Goal: Information Seeking & Learning: Learn about a topic

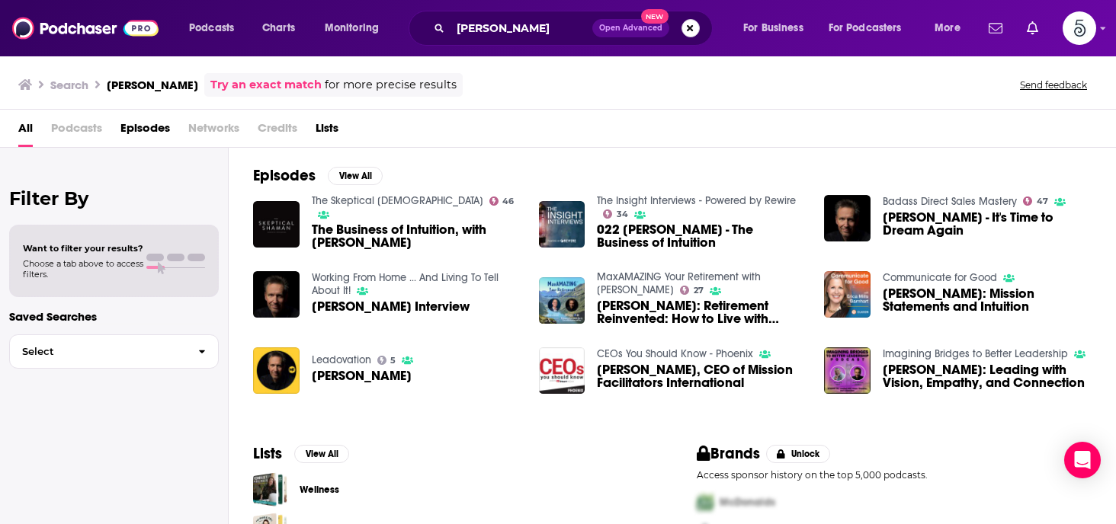
click at [686, 30] on button "Search podcasts, credits, & more..." at bounding box center [690, 28] width 18 height 18
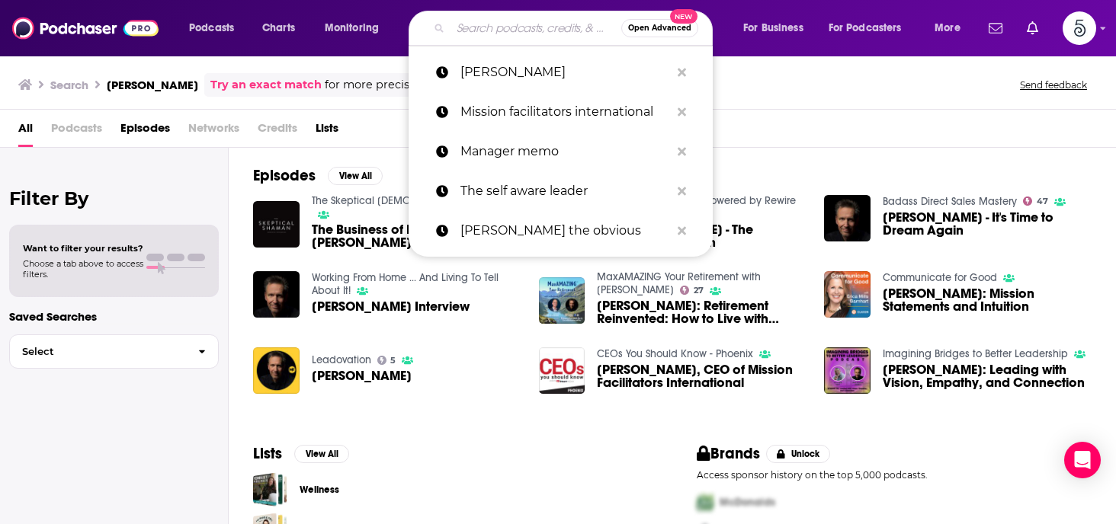
click at [524, 34] on input "Search podcasts, credits, & more..." at bounding box center [535, 28] width 171 height 24
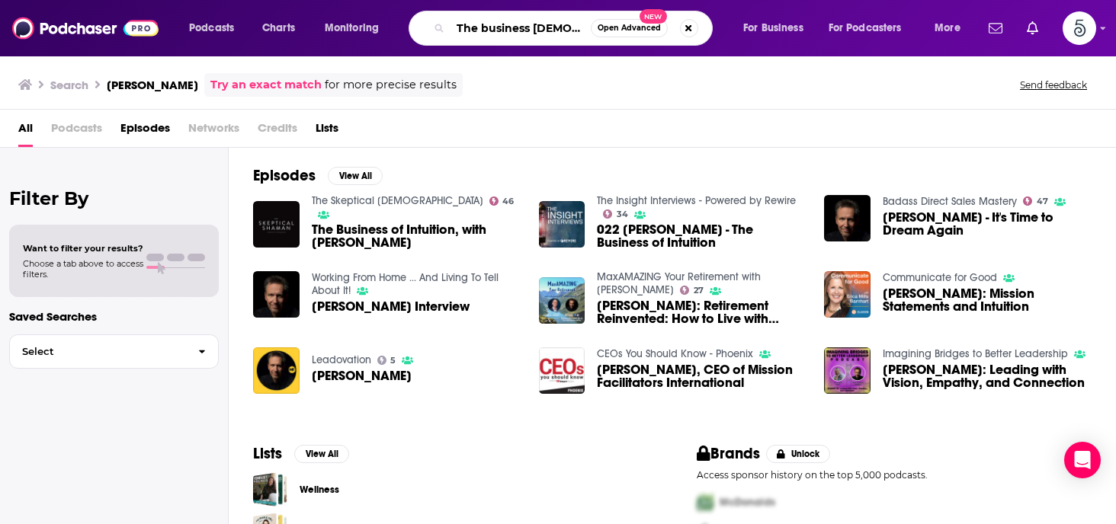
type input "The business [DEMOGRAPHIC_DATA]"
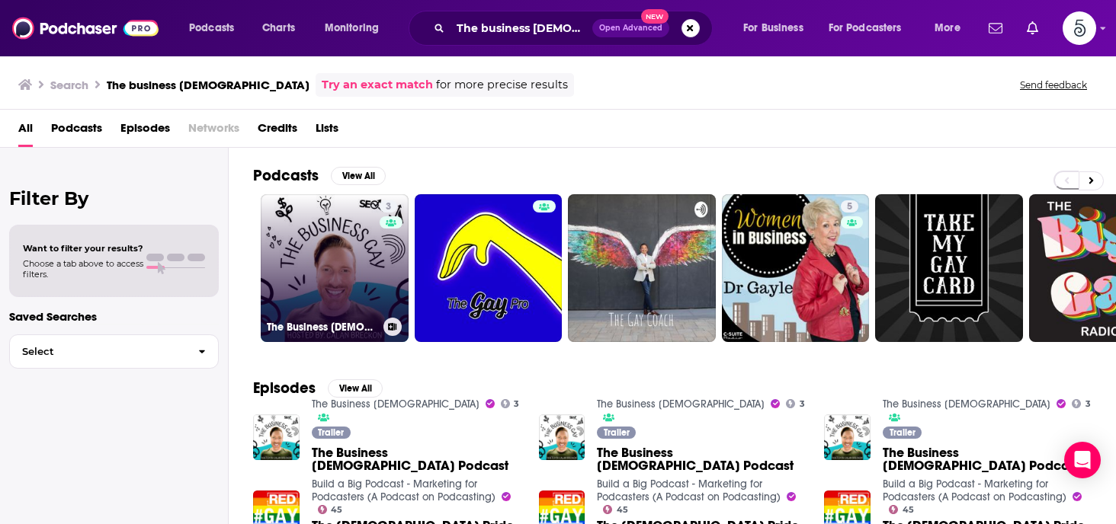
click at [329, 252] on link "3 The Business [DEMOGRAPHIC_DATA]" at bounding box center [335, 268] width 148 height 148
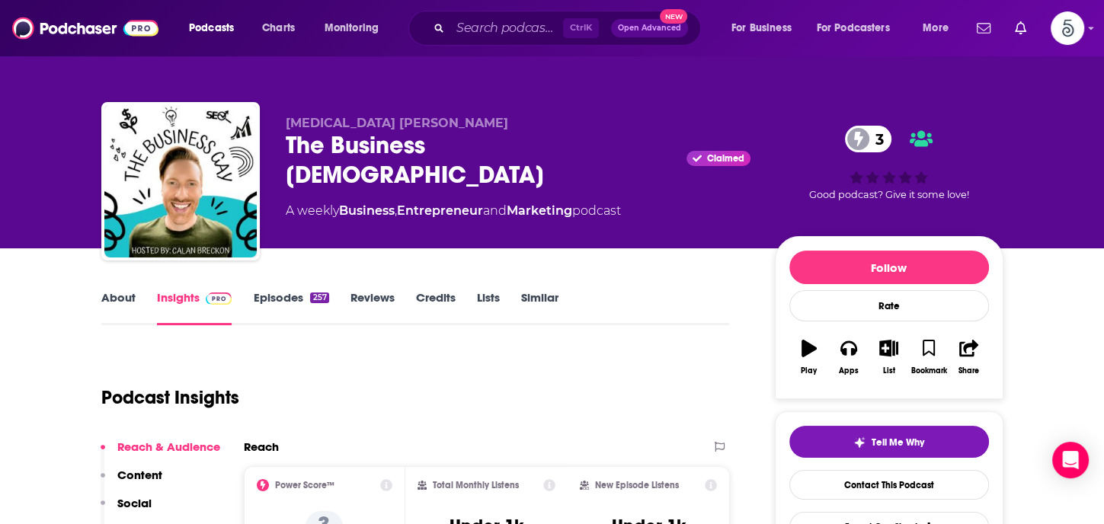
click at [280, 294] on link "Episodes 257" at bounding box center [290, 307] width 75 height 35
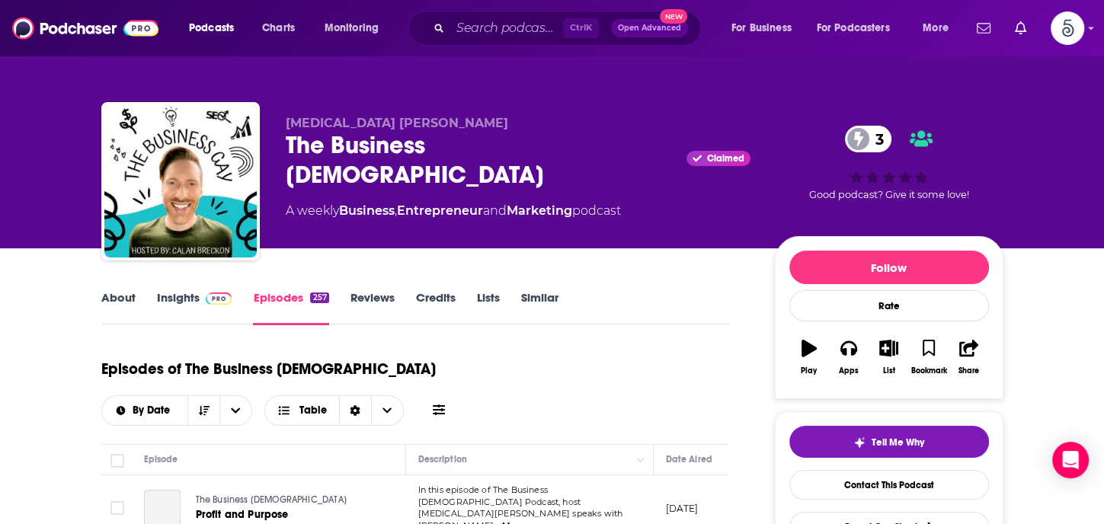
scroll to position [203, 0]
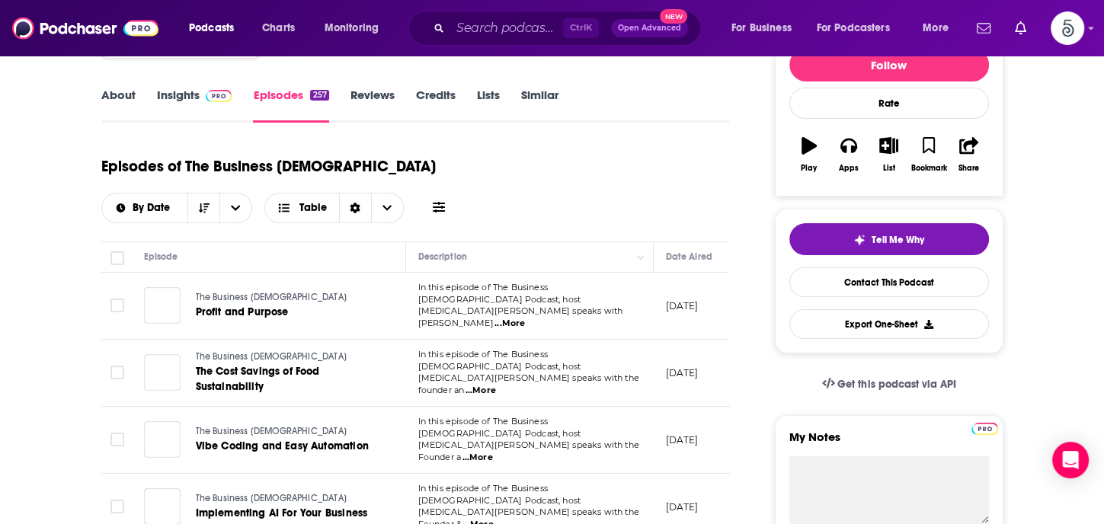
click at [525, 318] on span "...More" at bounding box center [510, 324] width 30 height 12
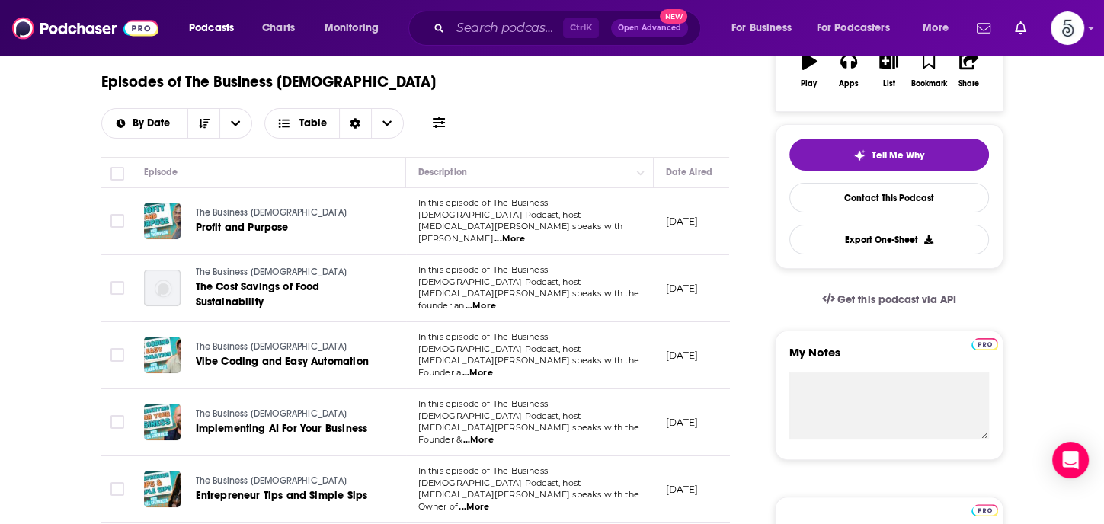
scroll to position [341, 0]
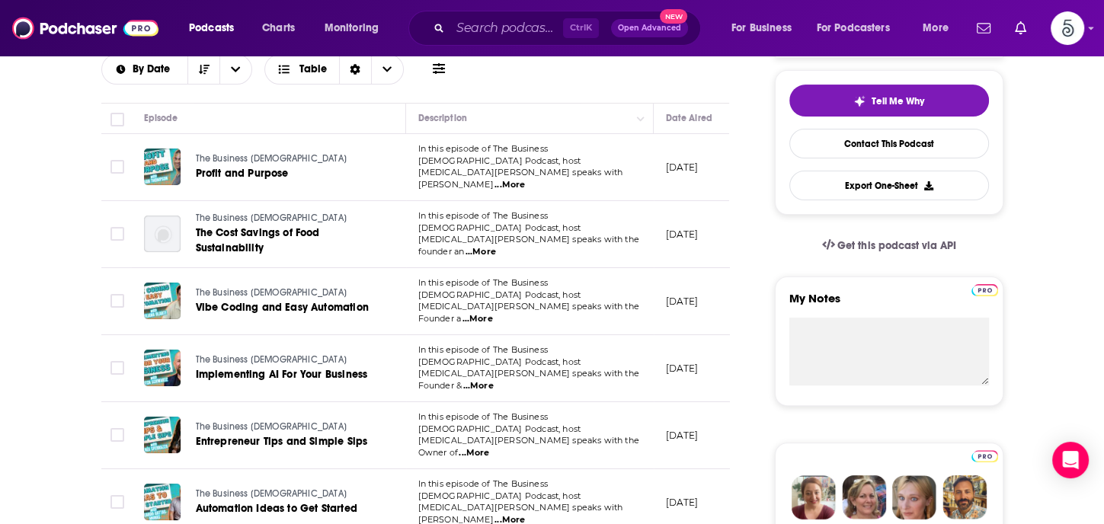
click at [494, 380] on span "...More" at bounding box center [478, 386] width 30 height 12
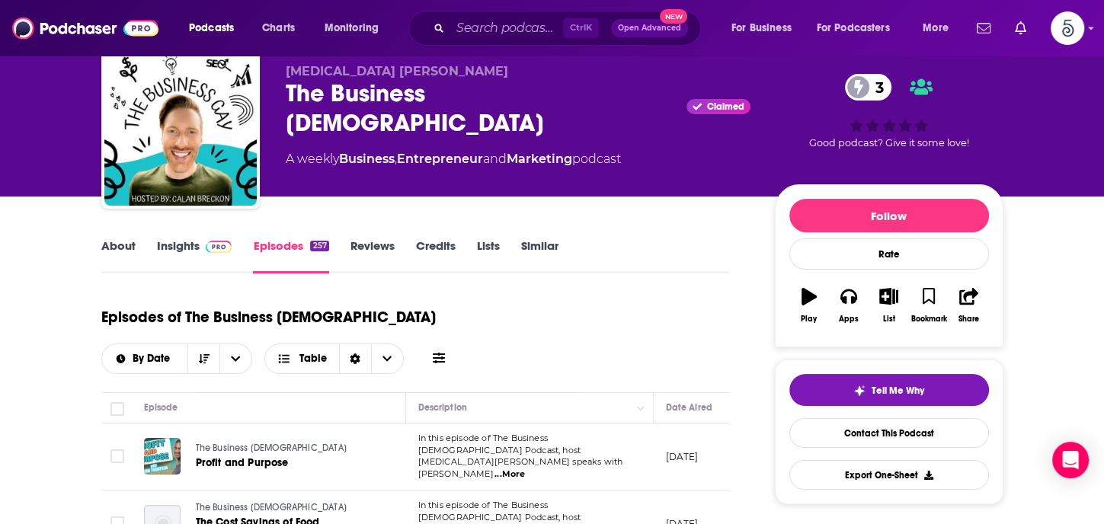
scroll to position [0, 0]
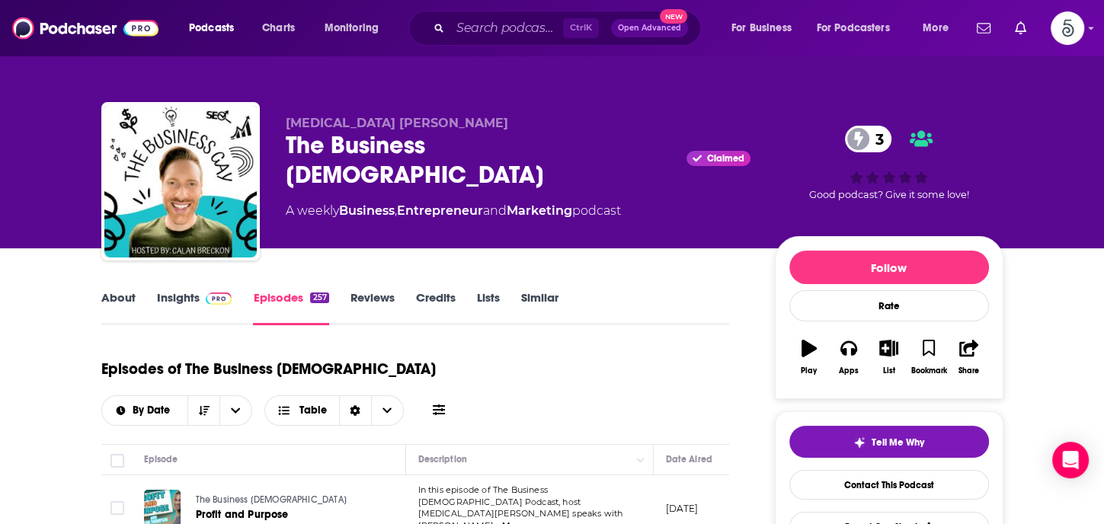
click at [165, 298] on link "Insights" at bounding box center [194, 307] width 75 height 35
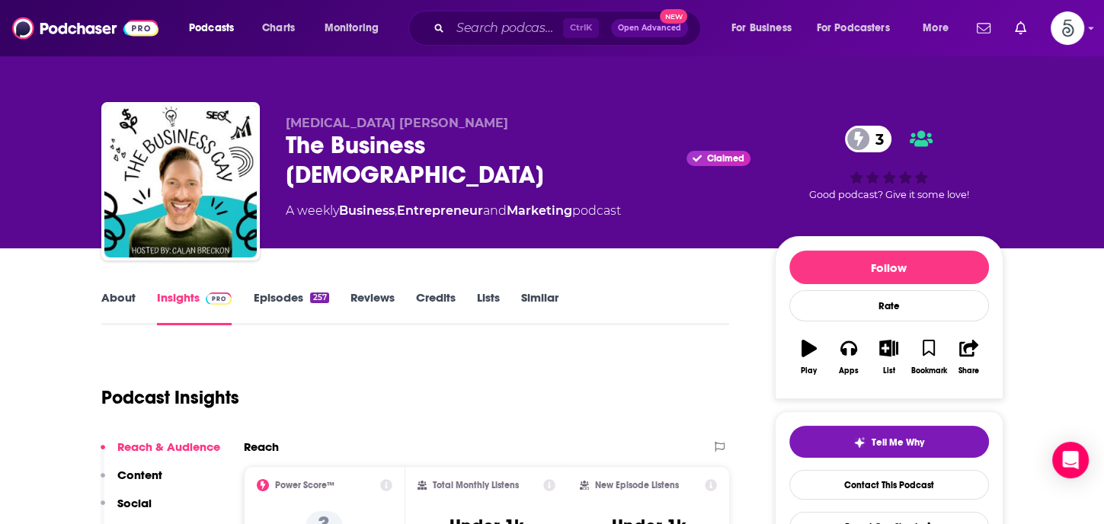
scroll to position [233, 0]
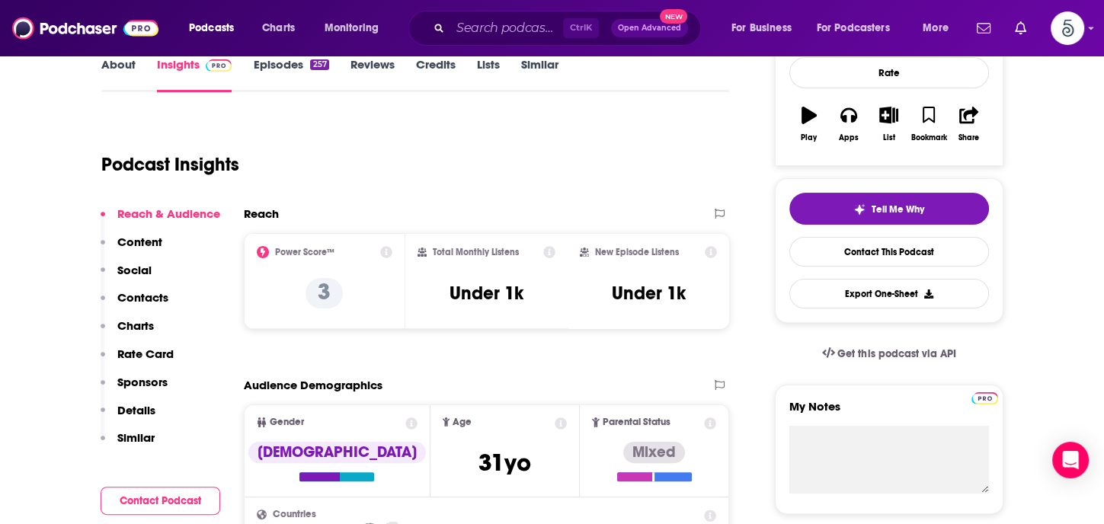
click at [123, 298] on p "Contacts" at bounding box center [142, 297] width 51 height 14
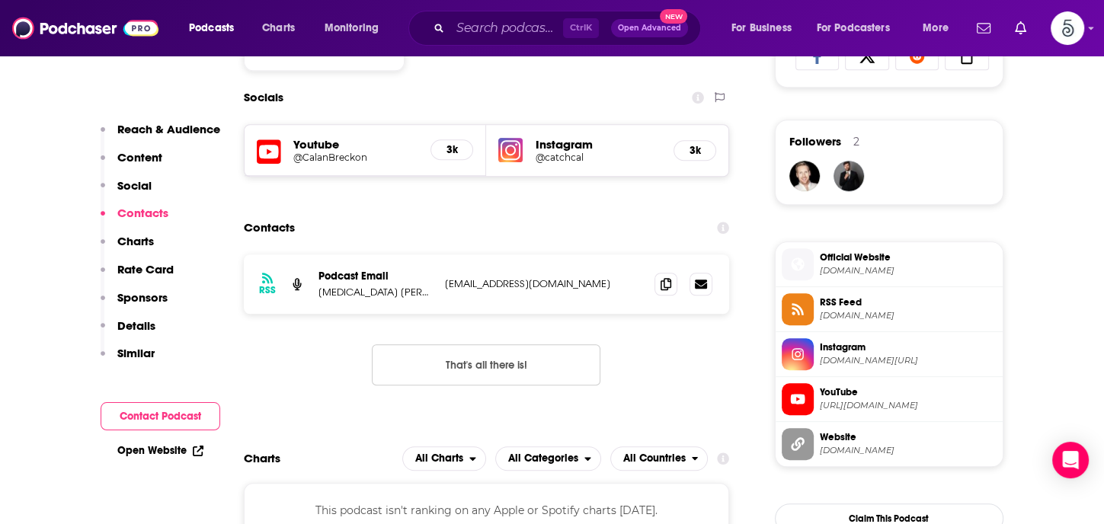
scroll to position [1053, 0]
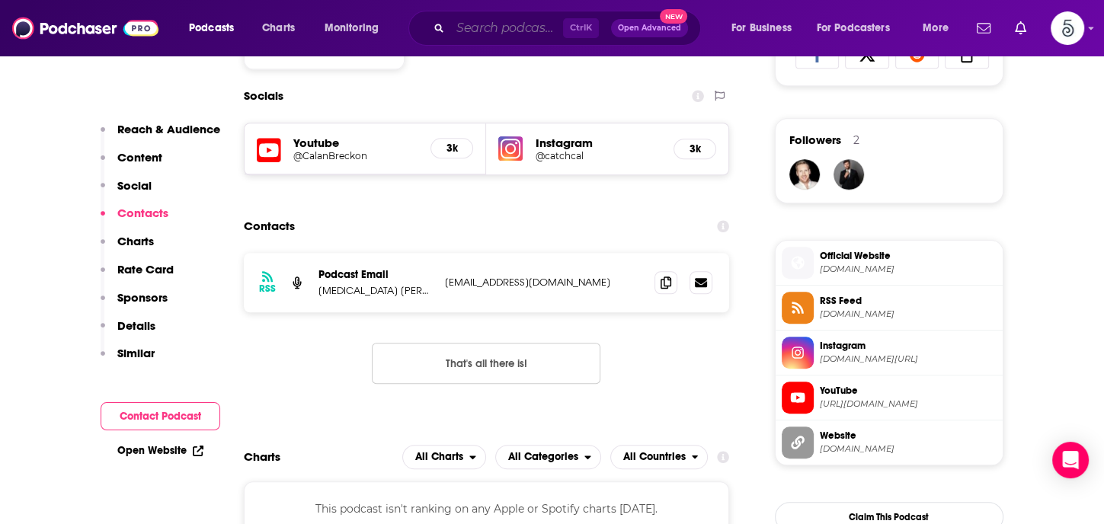
click at [466, 29] on input "Search podcasts, credits, & more..." at bounding box center [506, 28] width 113 height 24
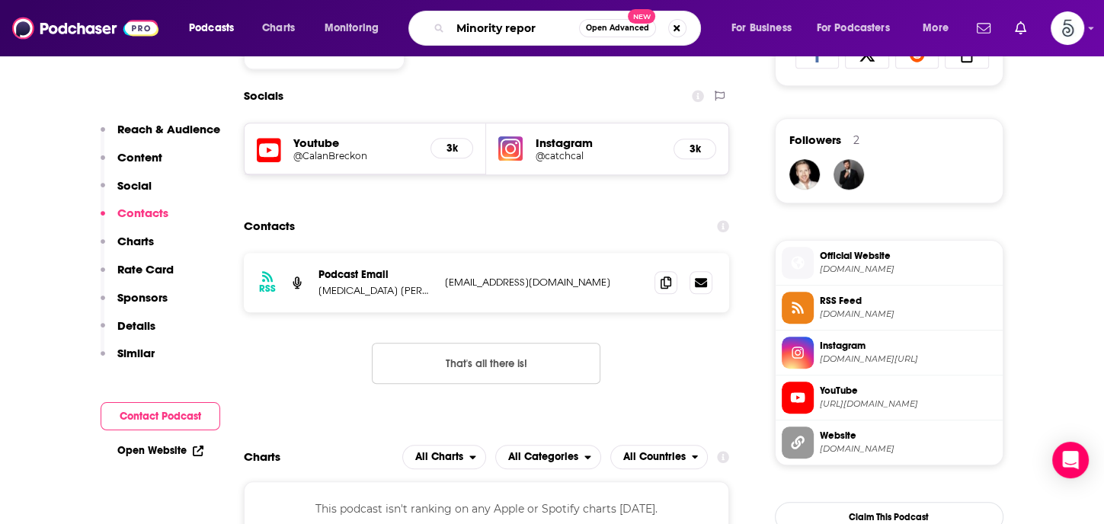
type input "Minority report"
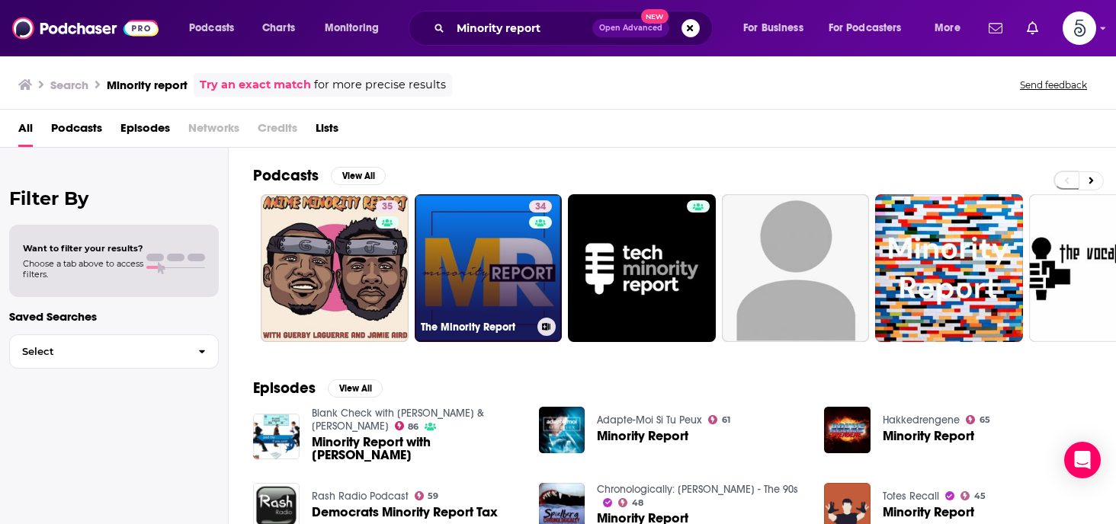
click at [466, 245] on link "34 The Minority Report" at bounding box center [489, 268] width 148 height 148
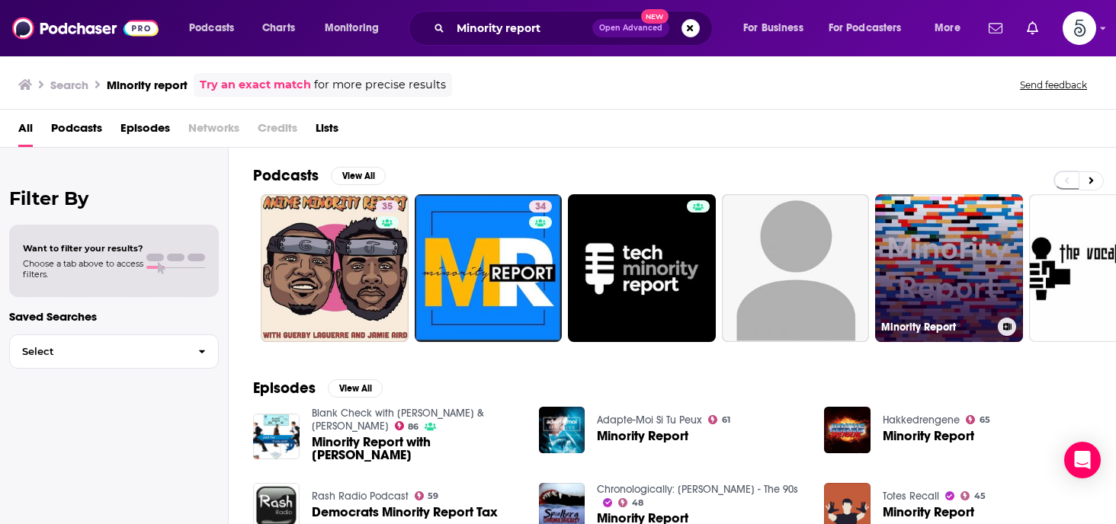
click at [946, 243] on link "Minority Report" at bounding box center [949, 268] width 148 height 148
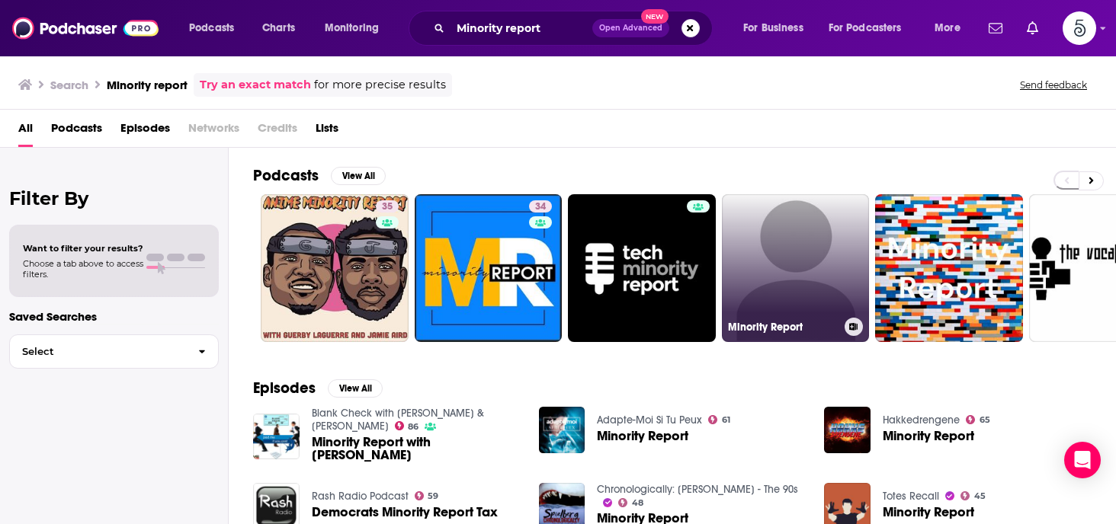
click at [780, 277] on link "Minority Report" at bounding box center [796, 268] width 148 height 148
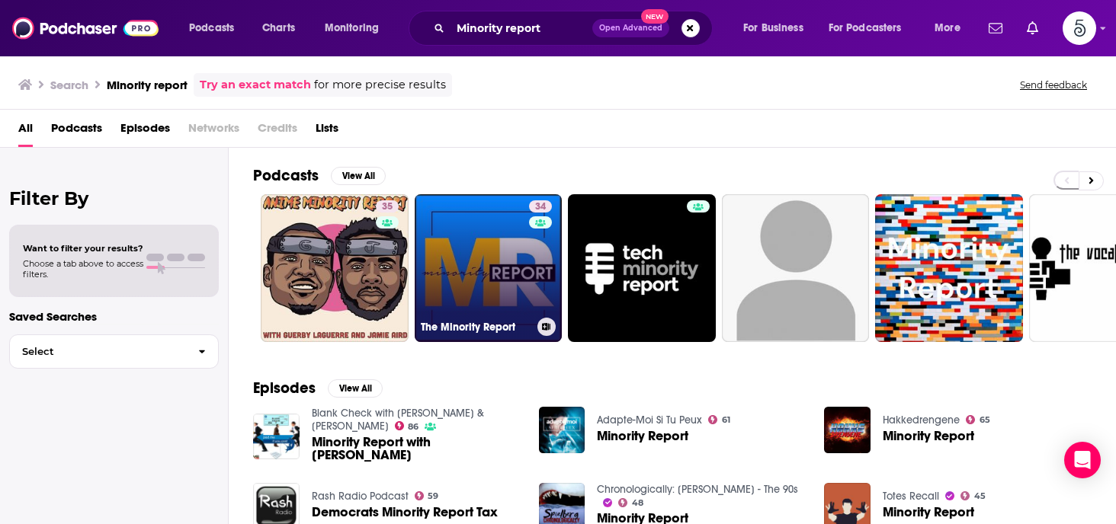
click at [514, 258] on link "34 The Minority Report" at bounding box center [489, 268] width 148 height 148
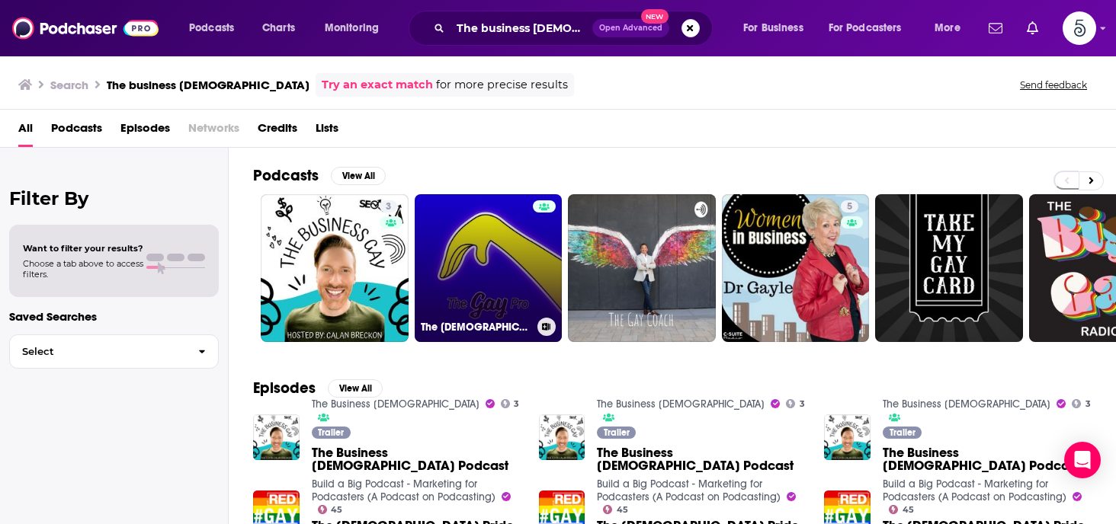
click at [459, 246] on link "The [DEMOGRAPHIC_DATA] Pro: Empowering [DEMOGRAPHIC_DATA] Business Professionals" at bounding box center [489, 268] width 148 height 148
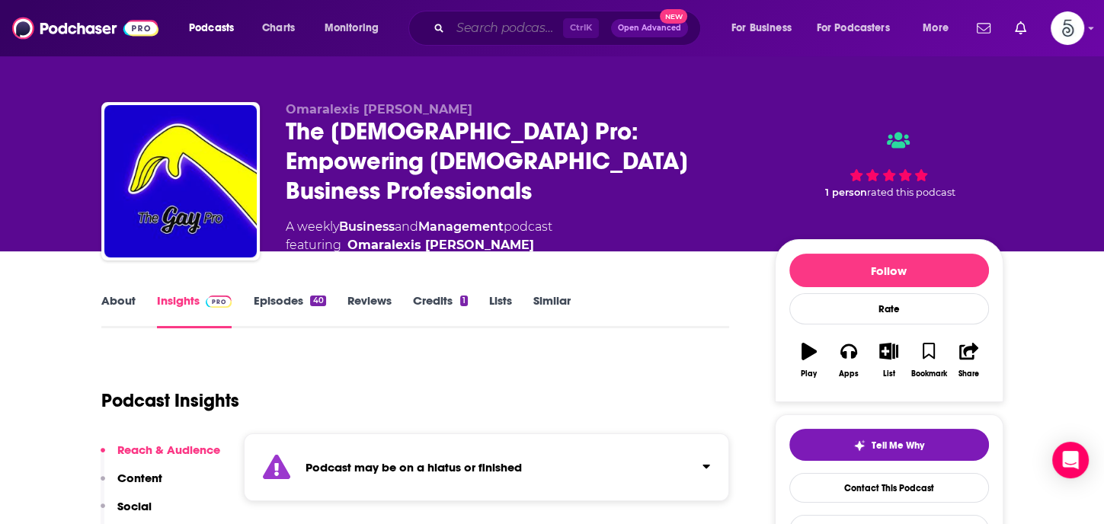
click at [468, 31] on input "Search podcasts, credits, & more..." at bounding box center [506, 28] width 113 height 24
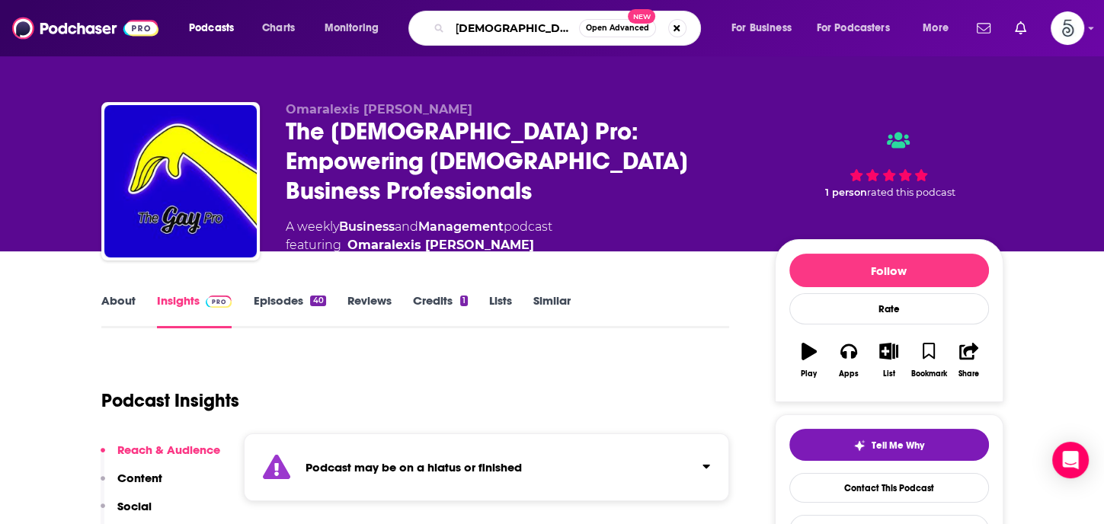
type input "[DEMOGRAPHIC_DATA] and successful"
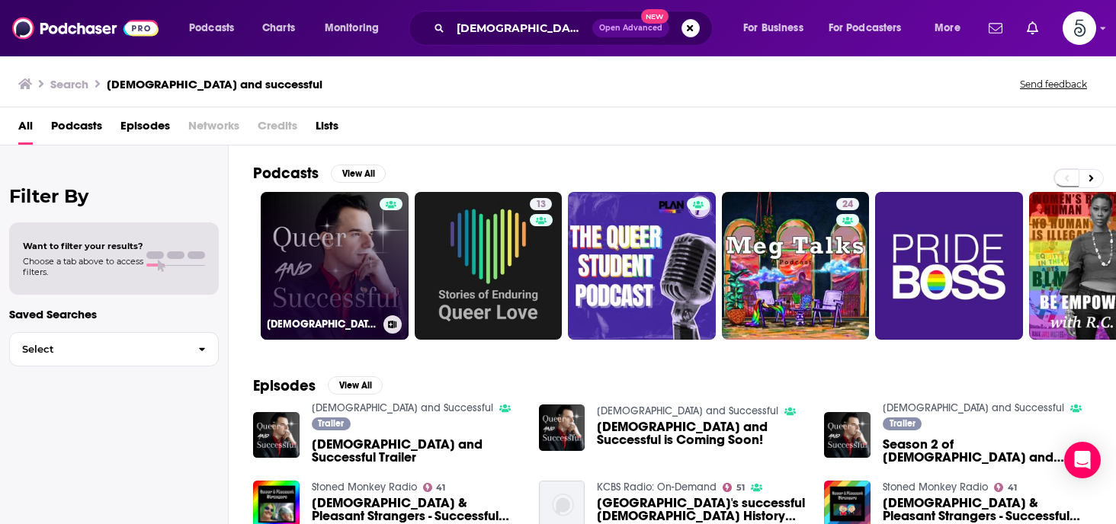
click at [326, 269] on link "[DEMOGRAPHIC_DATA] and Successful" at bounding box center [335, 266] width 148 height 148
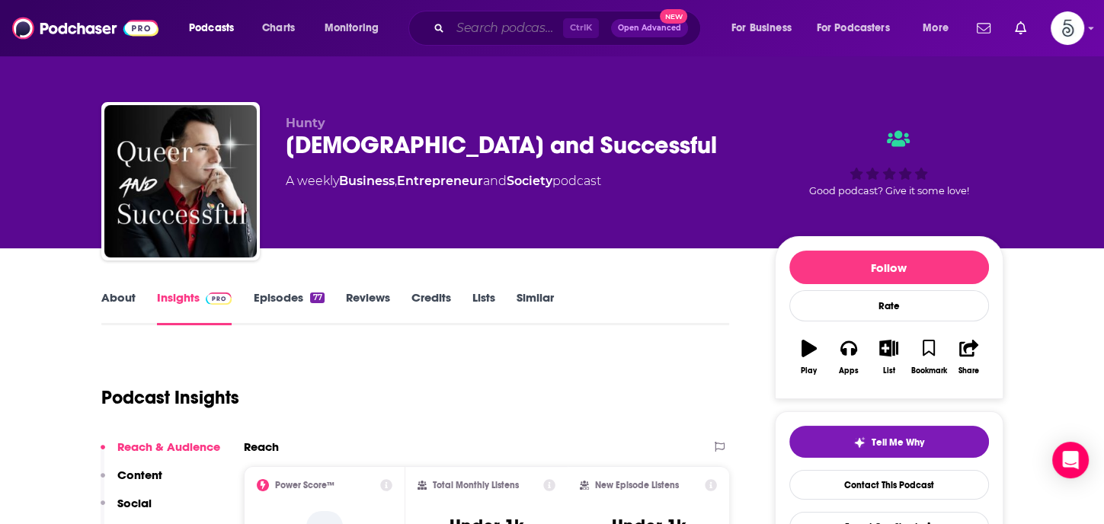
click at [470, 34] on input "Search podcasts, credits, & more..." at bounding box center [506, 28] width 113 height 24
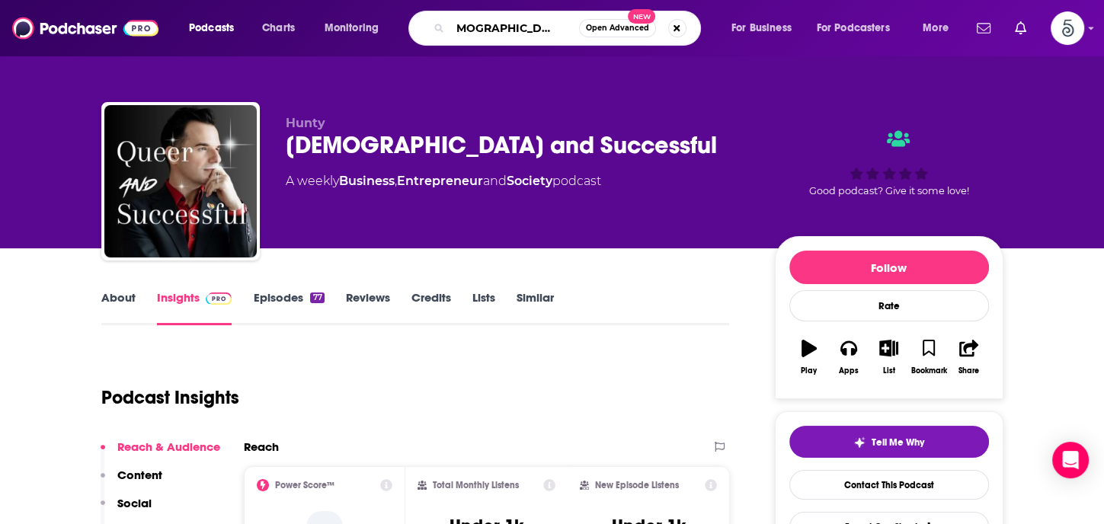
type input "[DEMOGRAPHIC_DATA] excellence podcast"
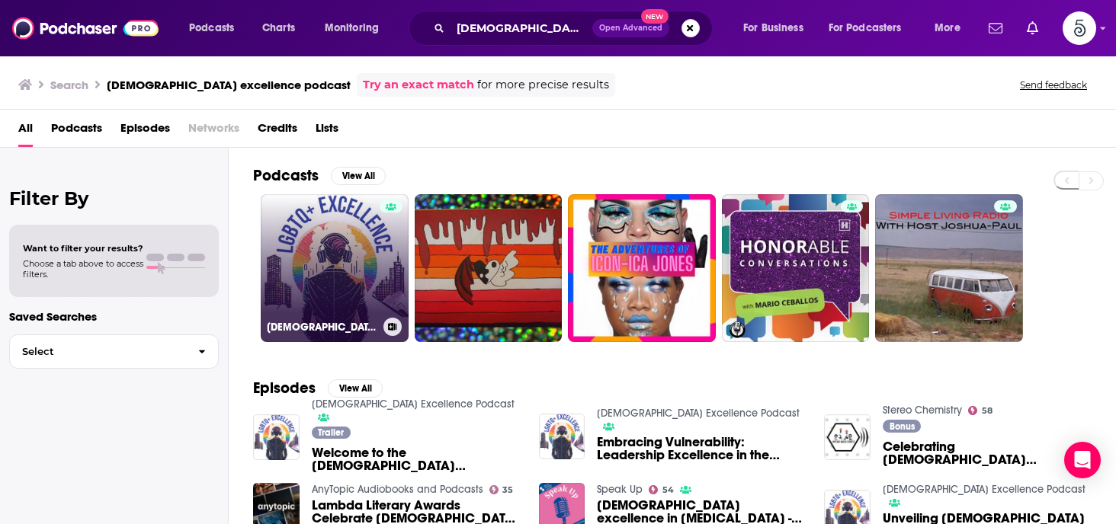
click at [338, 227] on link "[DEMOGRAPHIC_DATA] Excellence Podcast" at bounding box center [335, 268] width 148 height 148
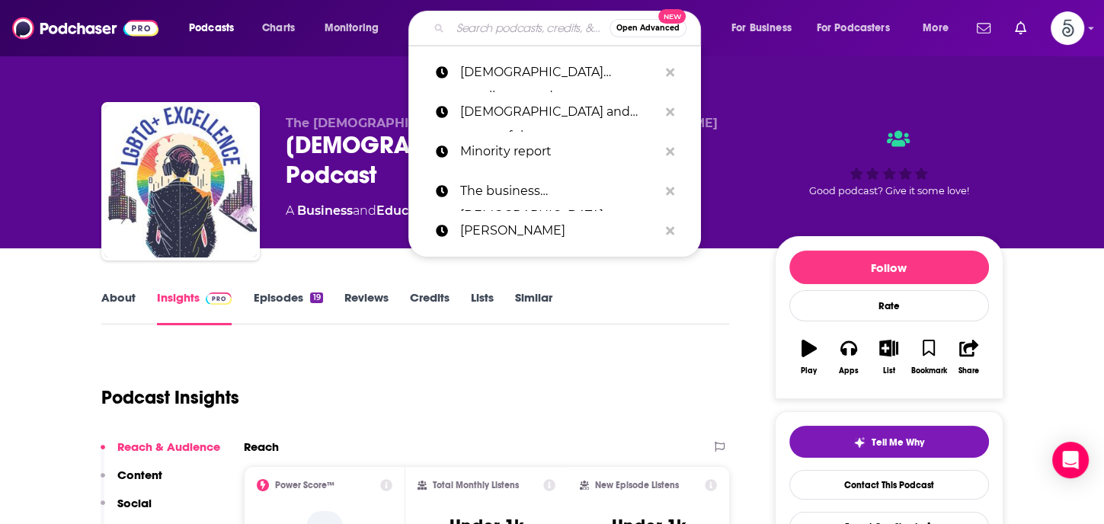
click at [475, 32] on input "Search podcasts, credits, & more..." at bounding box center [529, 28] width 159 height 24
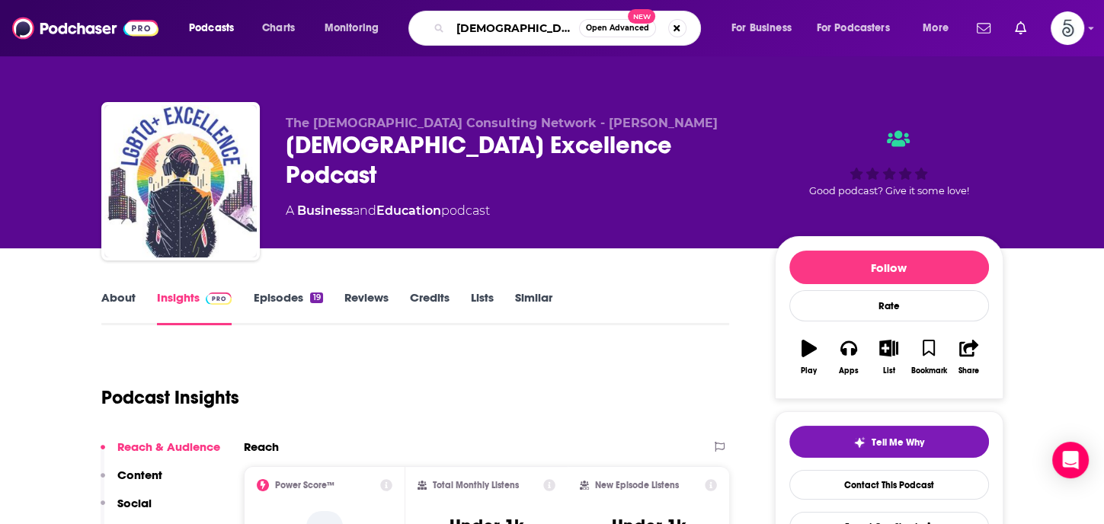
type input "[DEMOGRAPHIC_DATA] changemakers"
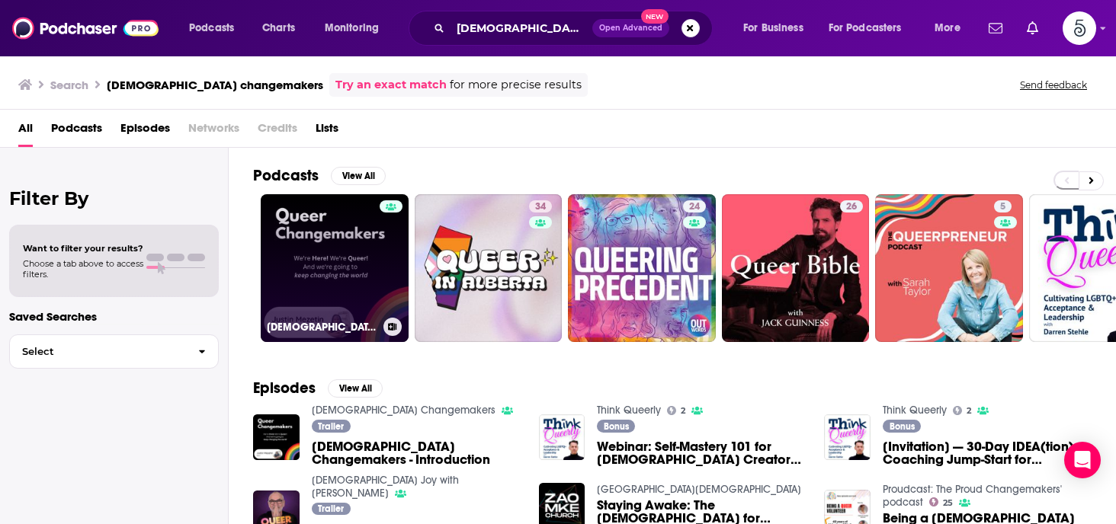
click at [290, 263] on link "[DEMOGRAPHIC_DATA] Changemakers" at bounding box center [335, 268] width 148 height 148
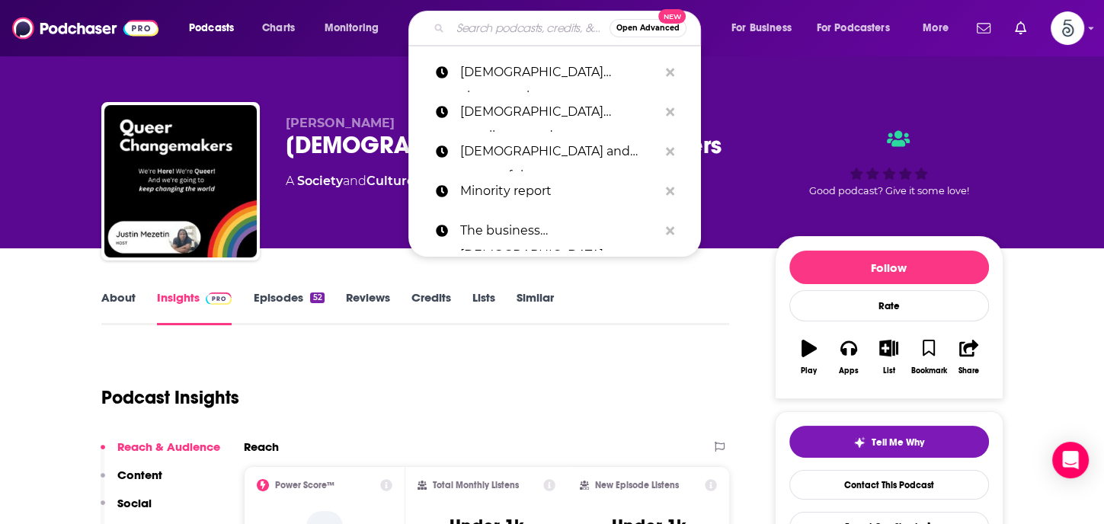
click at [514, 34] on input "Search podcasts, credits, & more..." at bounding box center [529, 28] width 159 height 24
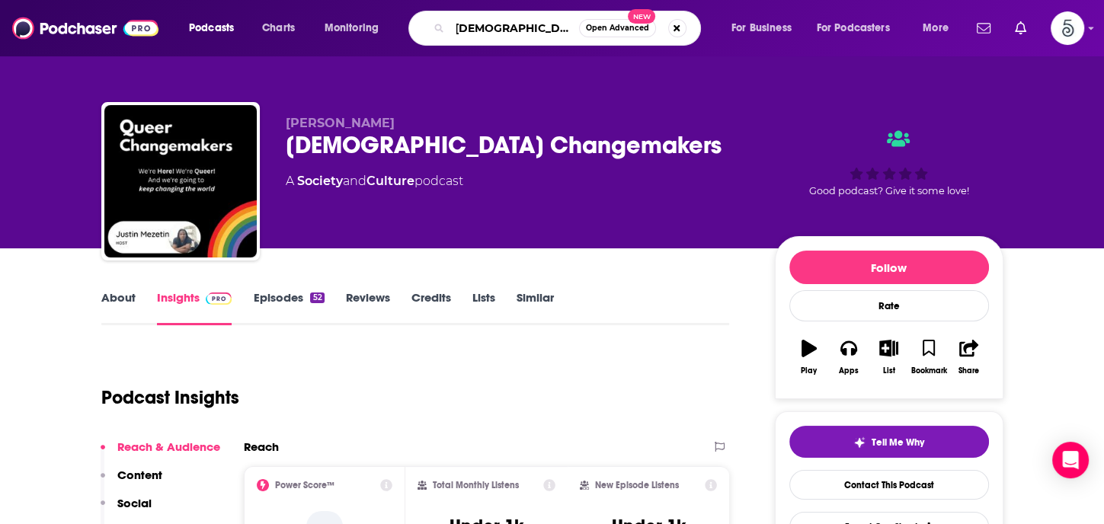
type input "[DEMOGRAPHIC_DATA] and successful"
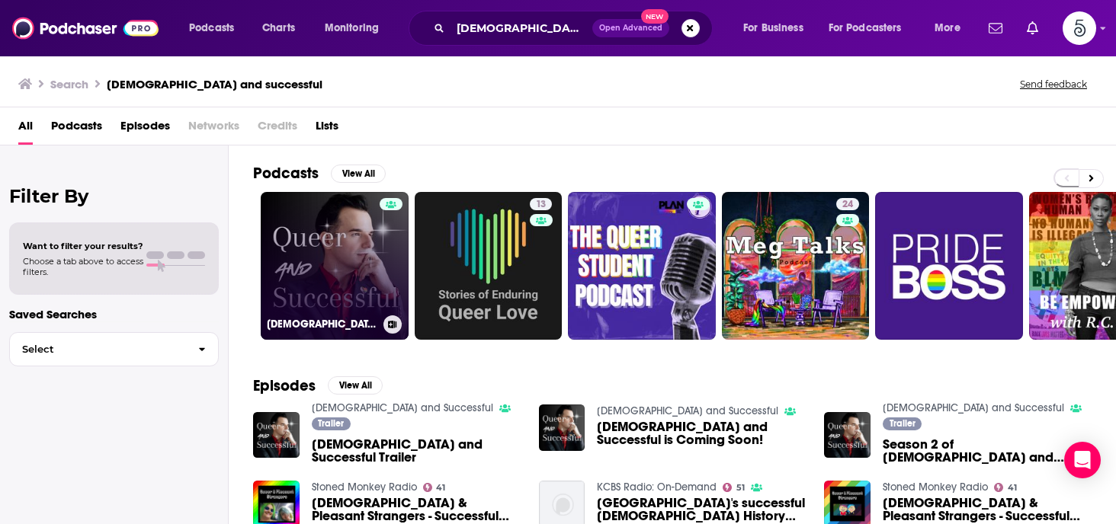
click at [351, 242] on link "[DEMOGRAPHIC_DATA] and Successful" at bounding box center [335, 266] width 148 height 148
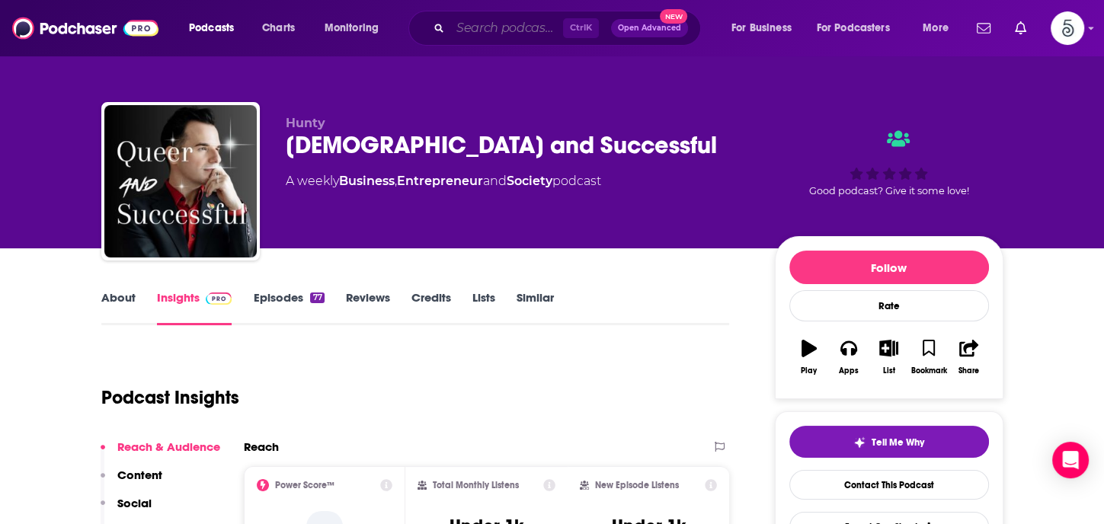
click at [480, 33] on input "Search podcasts, credits, & more..." at bounding box center [506, 28] width 113 height 24
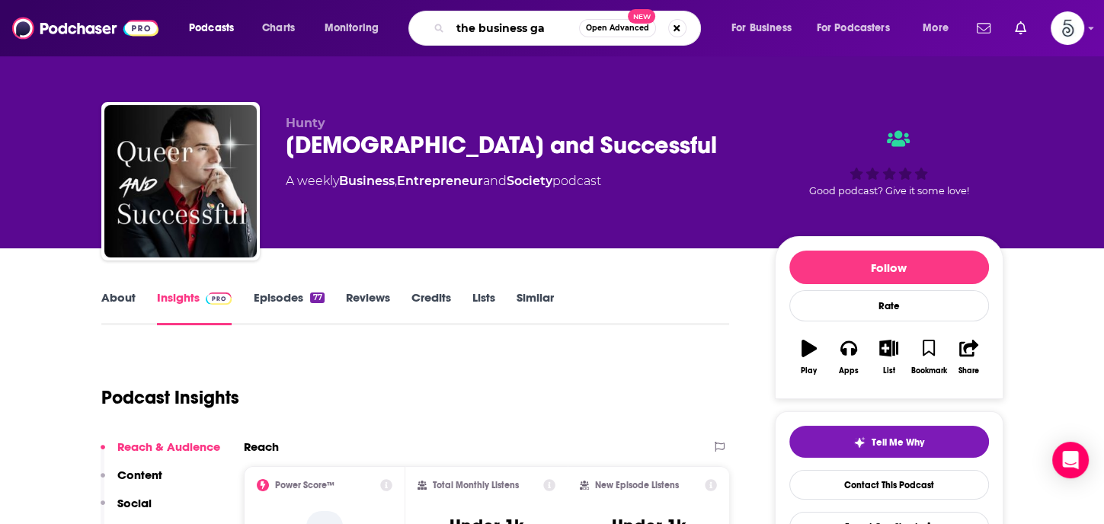
type input "the business [DEMOGRAPHIC_DATA]"
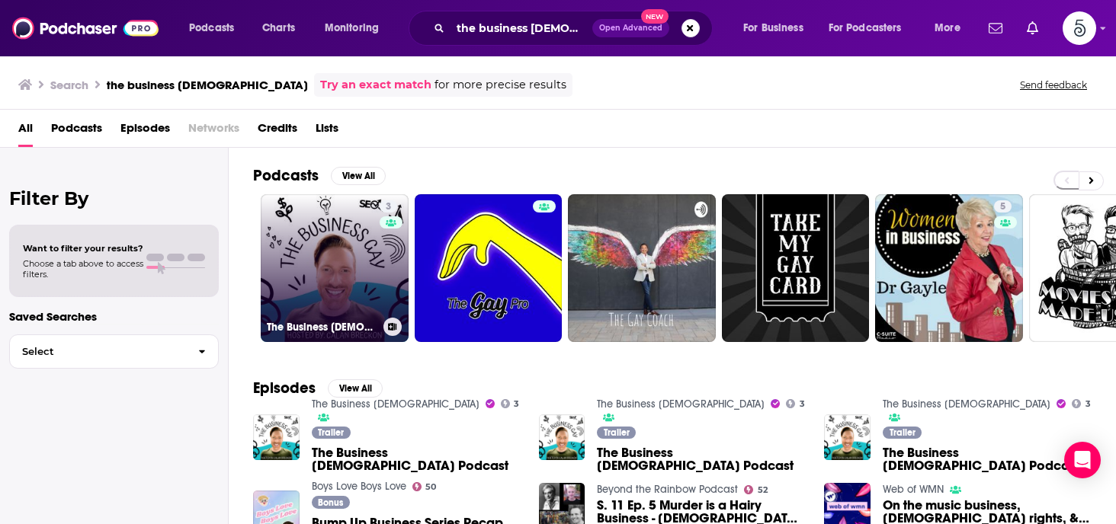
click at [331, 251] on link "3 The Business [DEMOGRAPHIC_DATA]" at bounding box center [335, 268] width 148 height 148
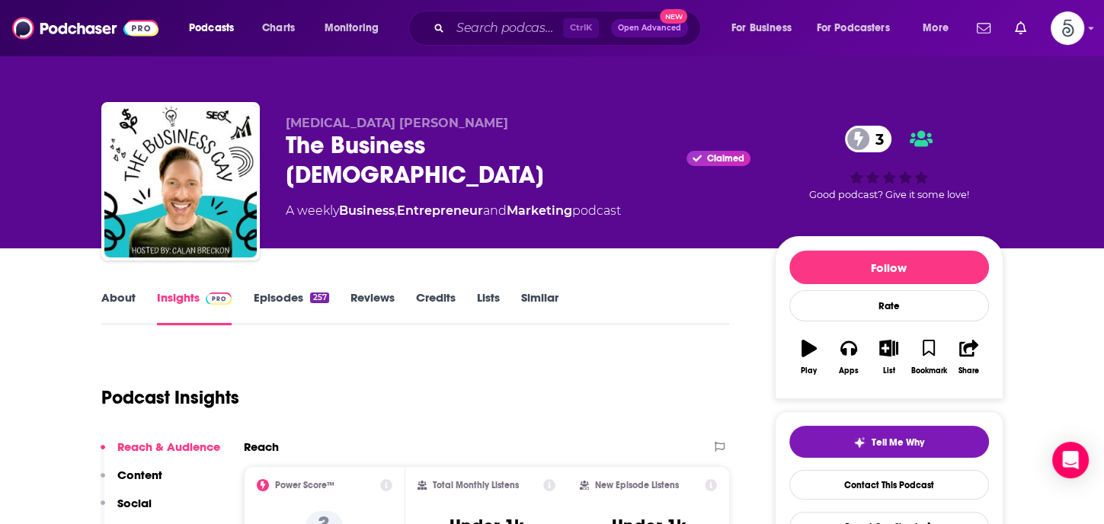
click at [113, 300] on link "About" at bounding box center [118, 307] width 34 height 35
